Goal: Check status: Check status

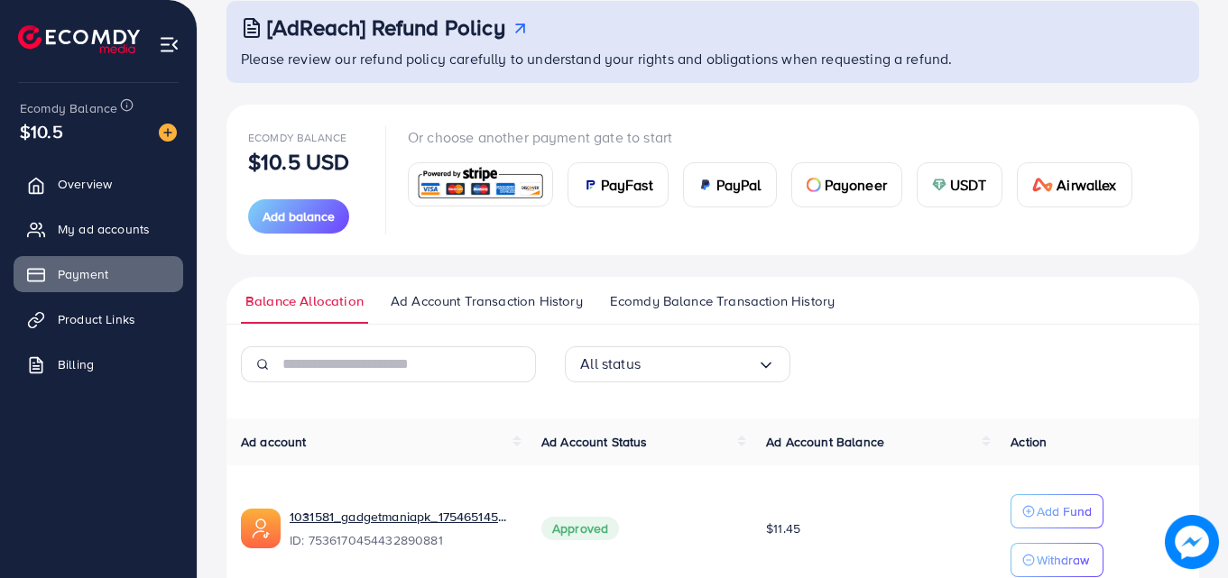
scroll to position [201, 0]
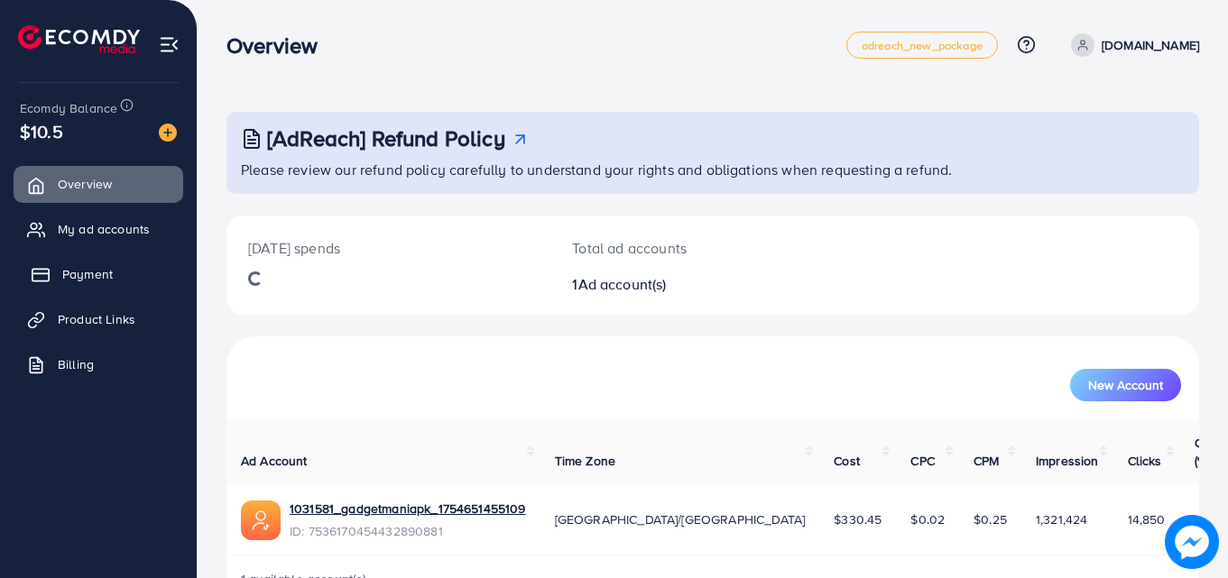
click at [147, 273] on link "Payment" at bounding box center [99, 274] width 170 height 36
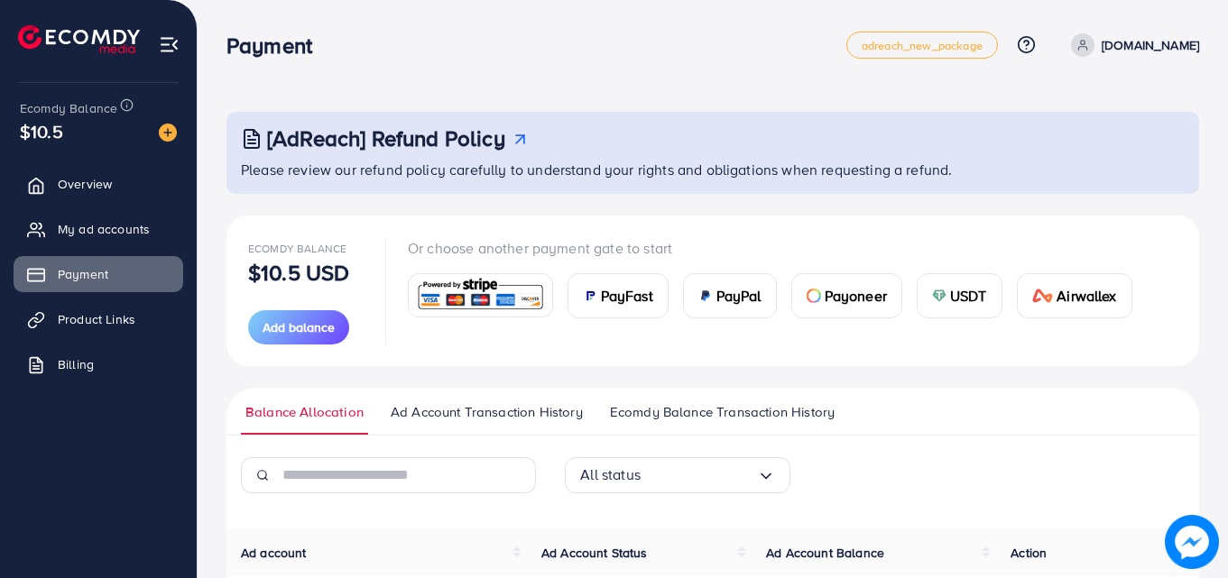
click at [549, 402] on span "Ad Account Transaction History" at bounding box center [487, 412] width 192 height 20
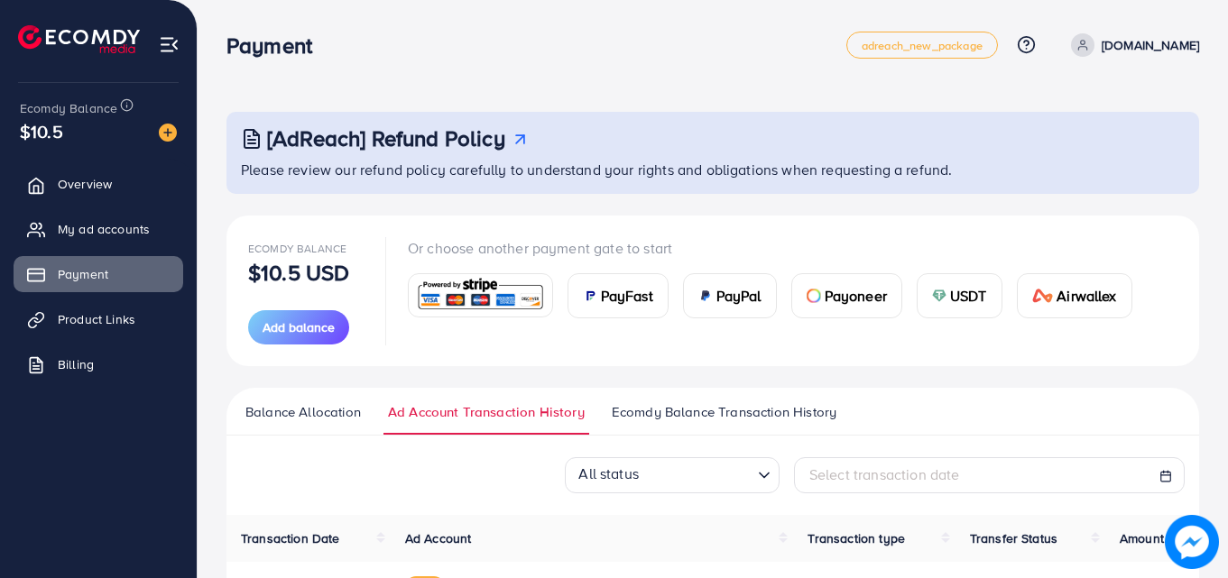
click at [332, 406] on span "Balance Allocation" at bounding box center [302, 412] width 115 height 20
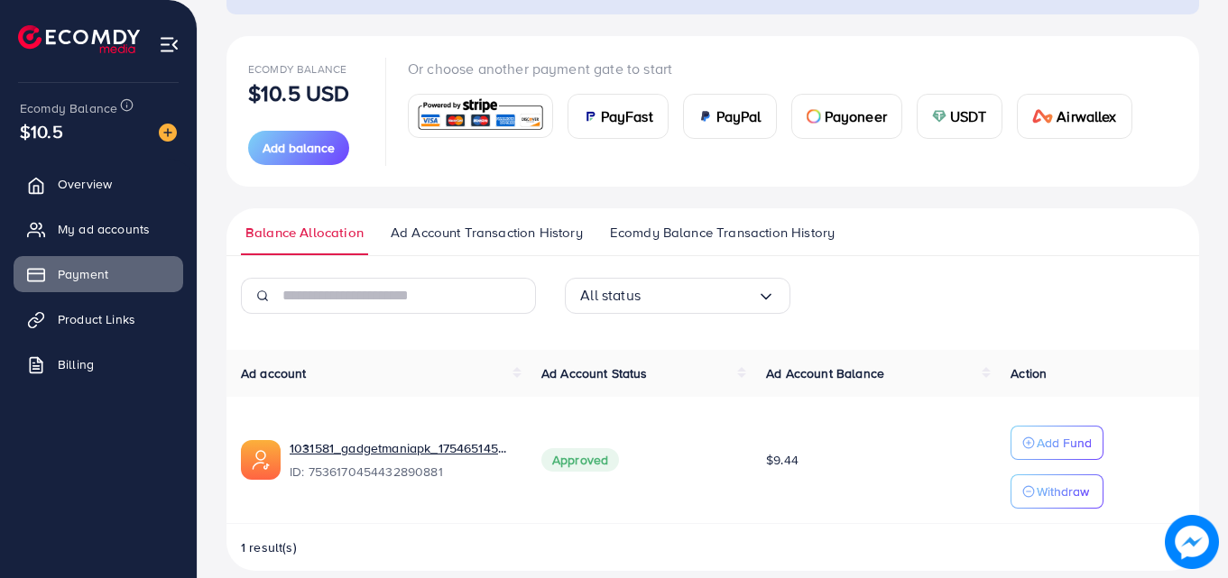
scroll to position [201, 0]
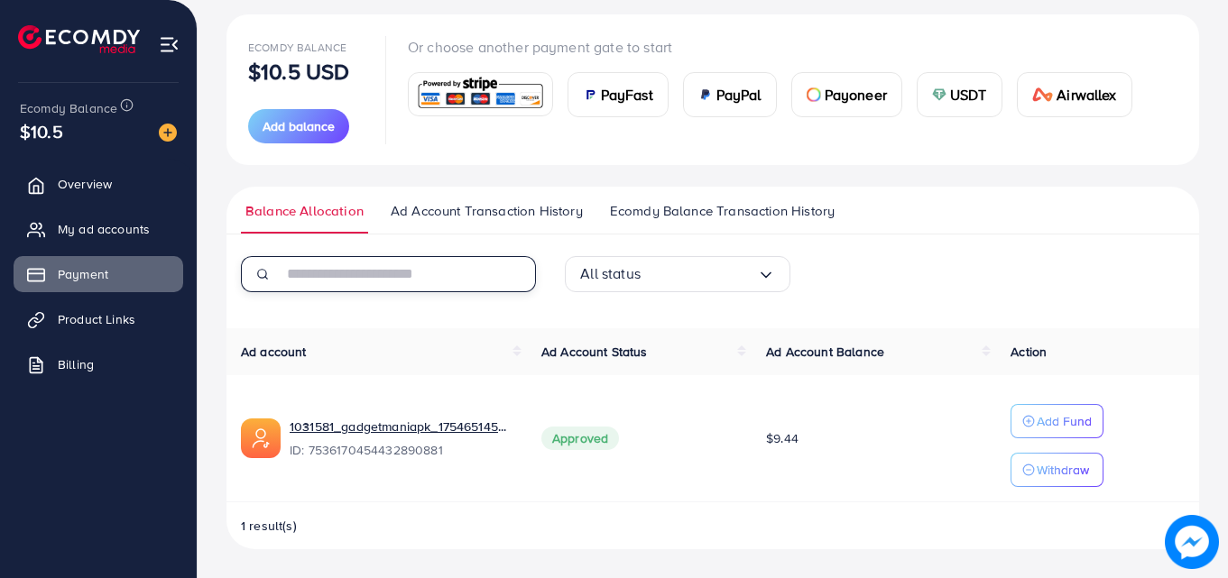
click at [504, 274] on input "text" at bounding box center [408, 274] width 253 height 36
click at [611, 258] on div "All status Loading..." at bounding box center [678, 274] width 226 height 36
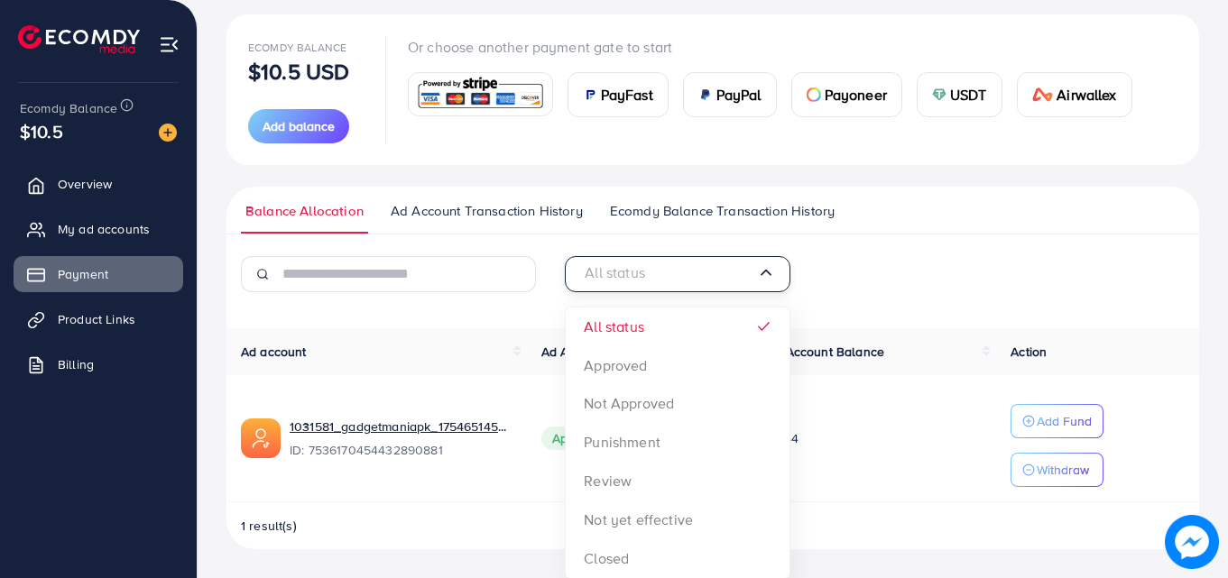
click at [623, 263] on input "Search for option" at bounding box center [668, 274] width 177 height 28
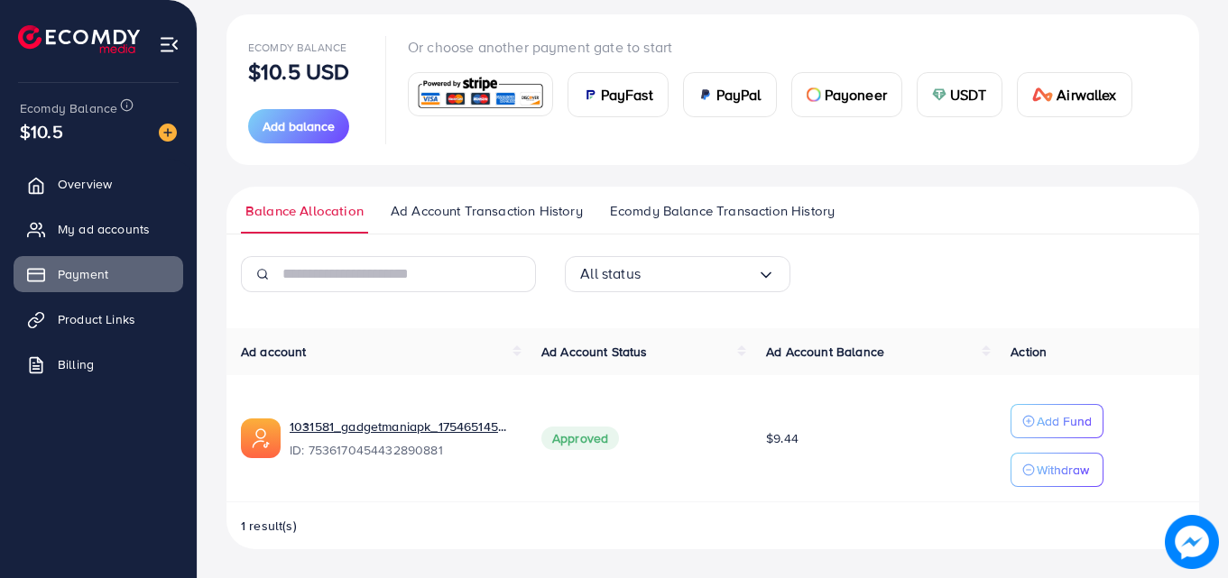
click at [427, 213] on span "Ad Account Transaction History" at bounding box center [487, 211] width 192 height 20
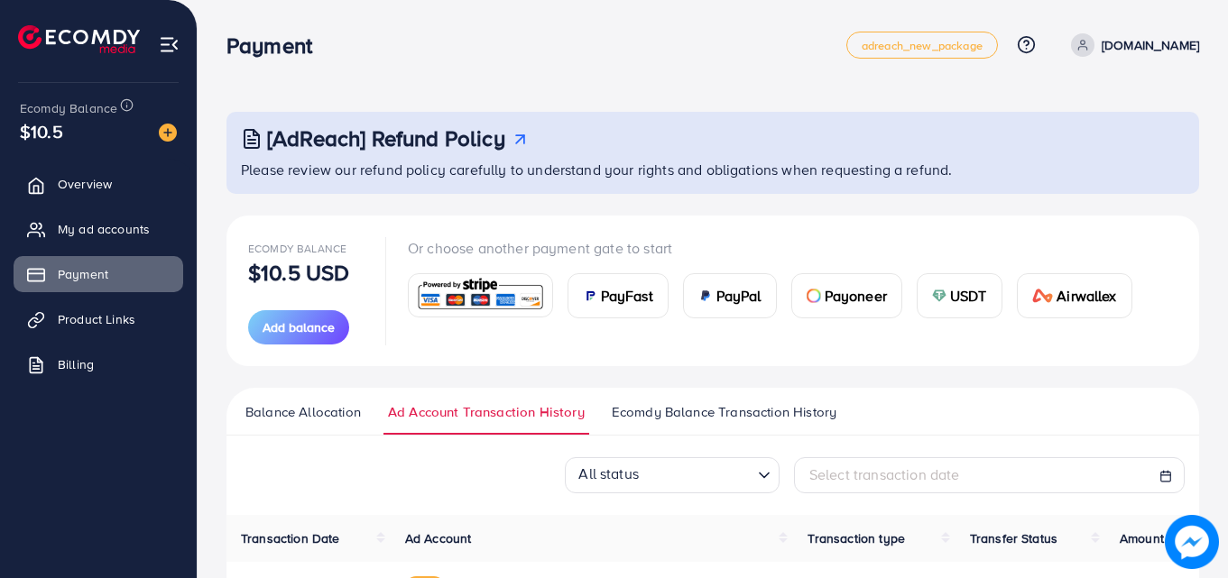
click at [1145, 36] on p "[DOMAIN_NAME]" at bounding box center [1149, 45] width 97 height 22
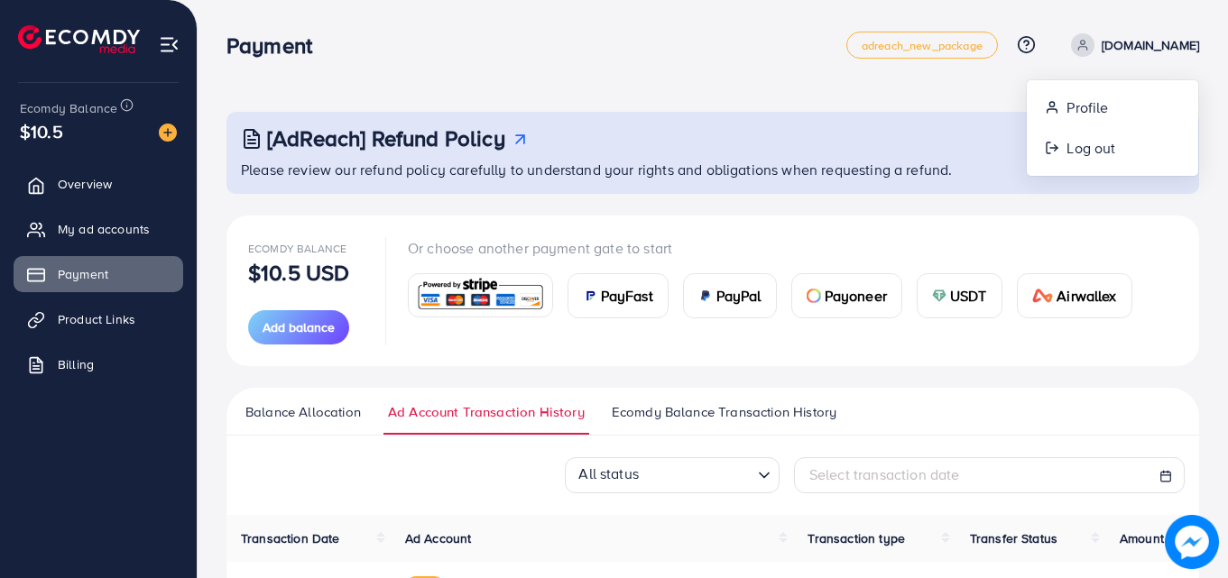
click at [781, 66] on div "Payment adreach_new_package Help Center Contact Support Plans and Pricing Term …" at bounding box center [712, 45] width 972 height 51
